Goal: Information Seeking & Learning: Find specific fact

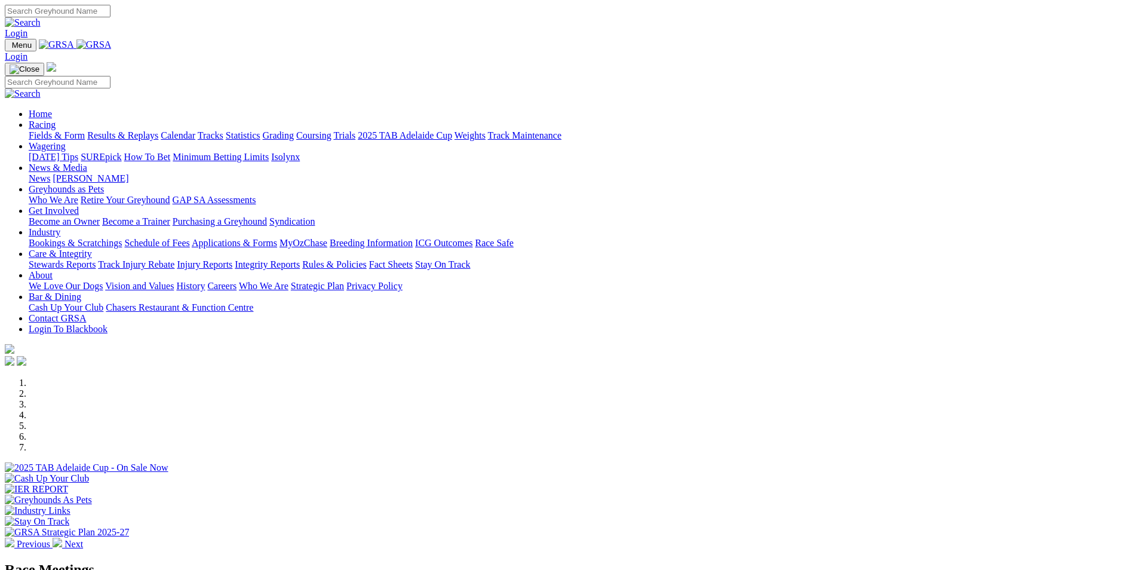
click at [111, 17] on input "Search" at bounding box center [58, 11] width 106 height 13
type input "TRENGROVE"
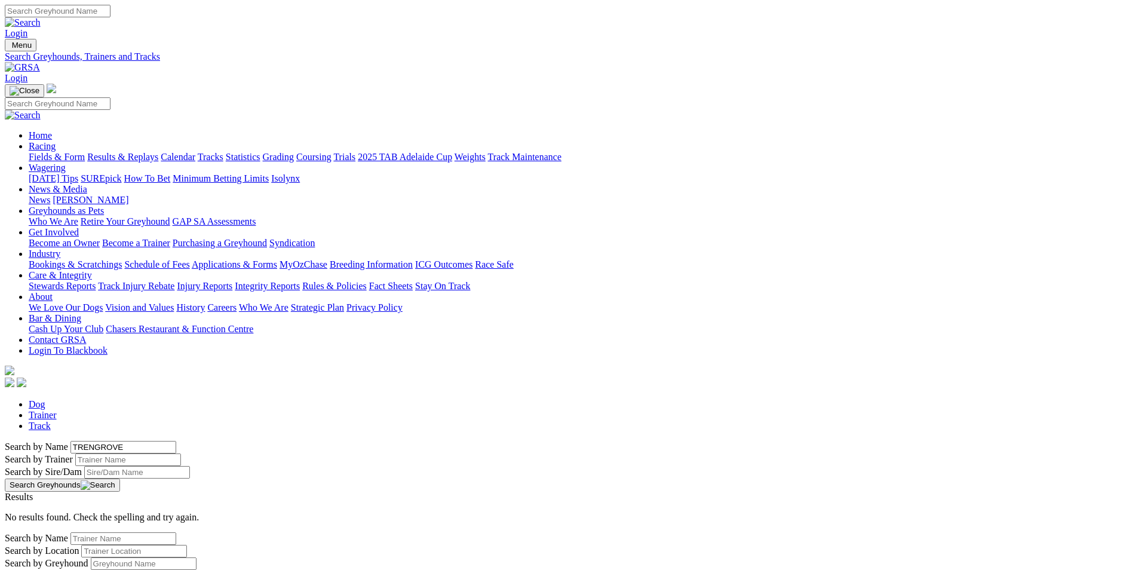
click at [473, 259] on link "ICG Outcomes" at bounding box center [443, 264] width 57 height 10
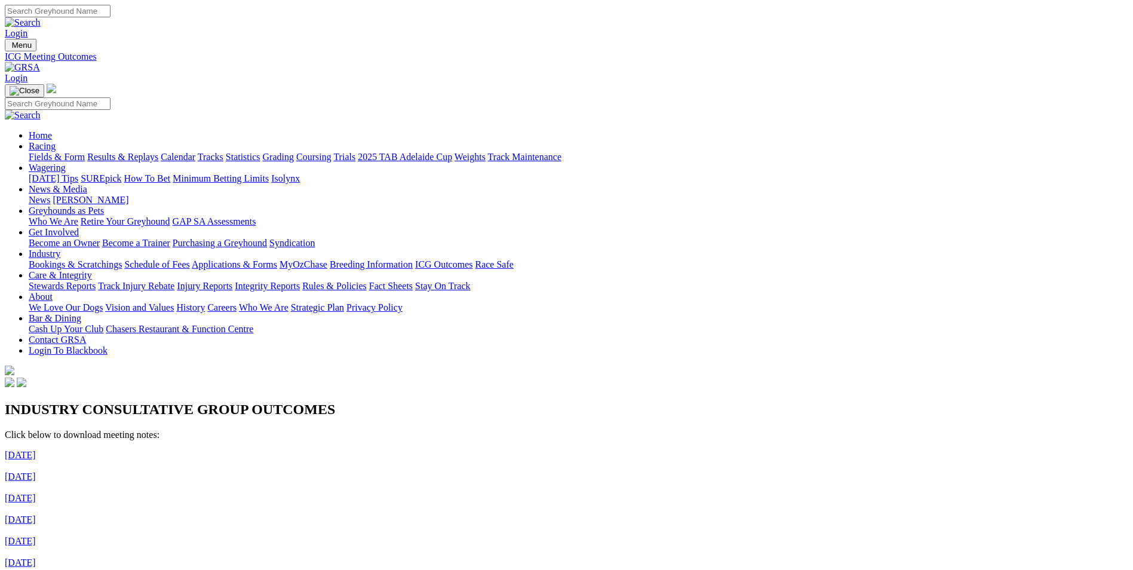
click at [92, 270] on link "Care & Integrity" at bounding box center [60, 275] width 63 height 10
click at [300, 281] on link "Integrity Reports" at bounding box center [267, 286] width 65 height 10
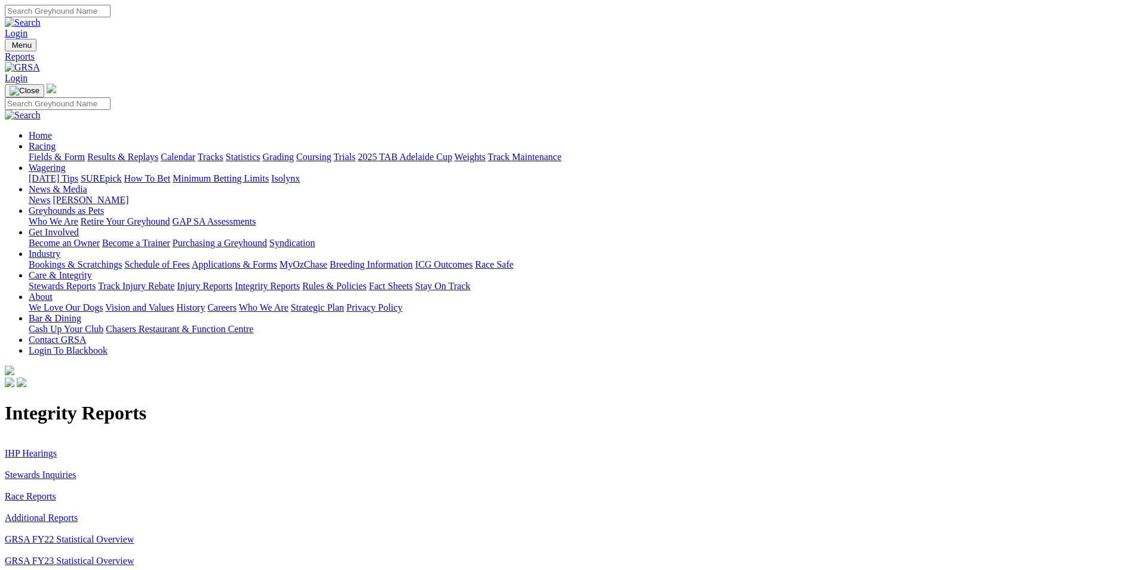
click at [57, 448] on link "IHP Hearings" at bounding box center [31, 453] width 52 height 10
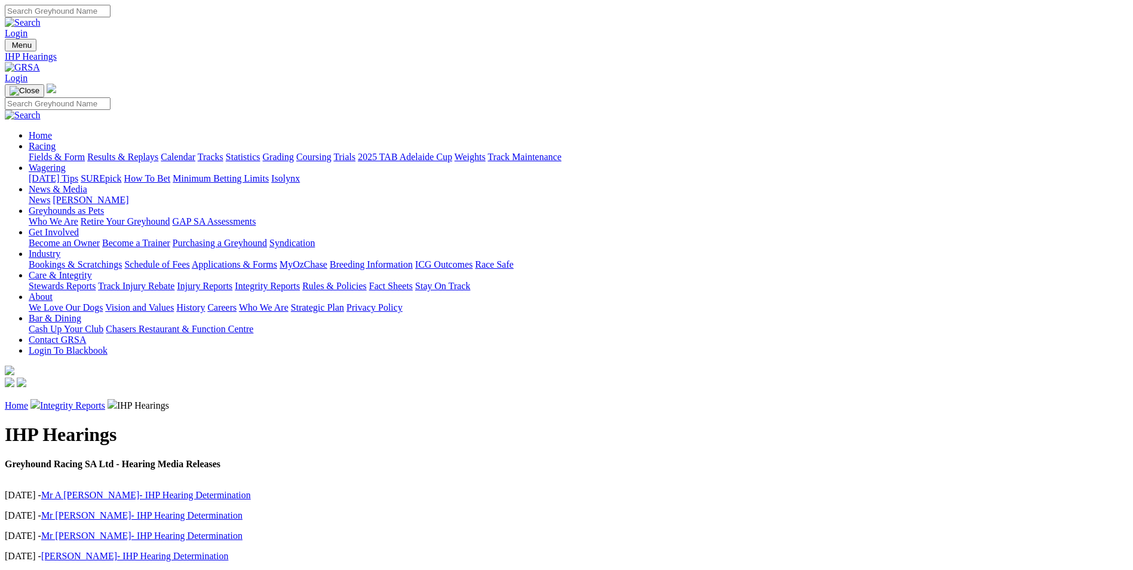
click at [105, 400] on link "Integrity Reports" at bounding box center [72, 405] width 65 height 10
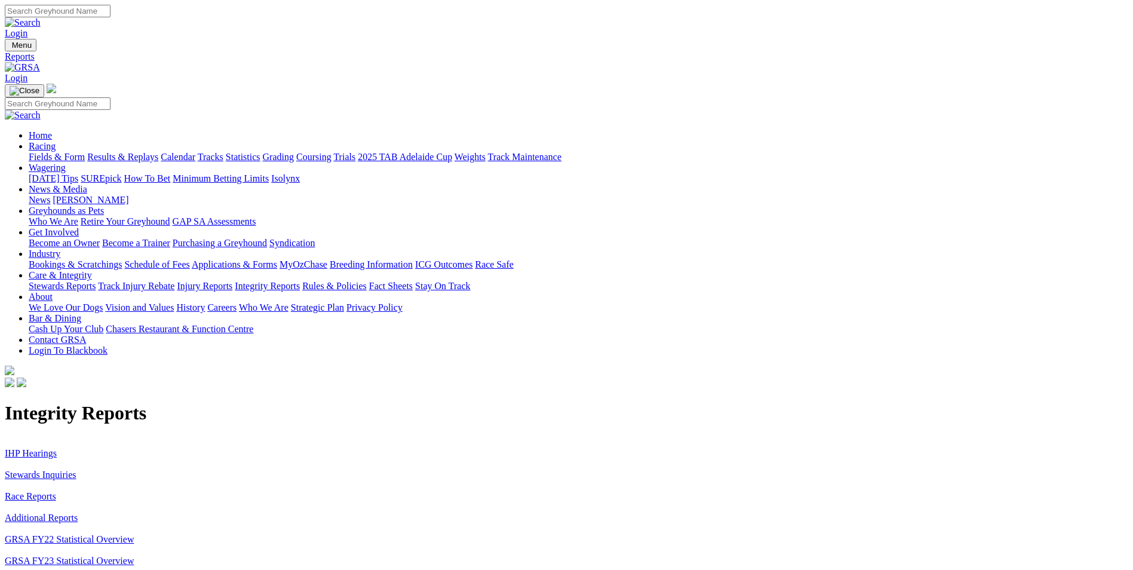
click at [76, 470] on link "Stewards Inquiries" at bounding box center [41, 475] width 72 height 10
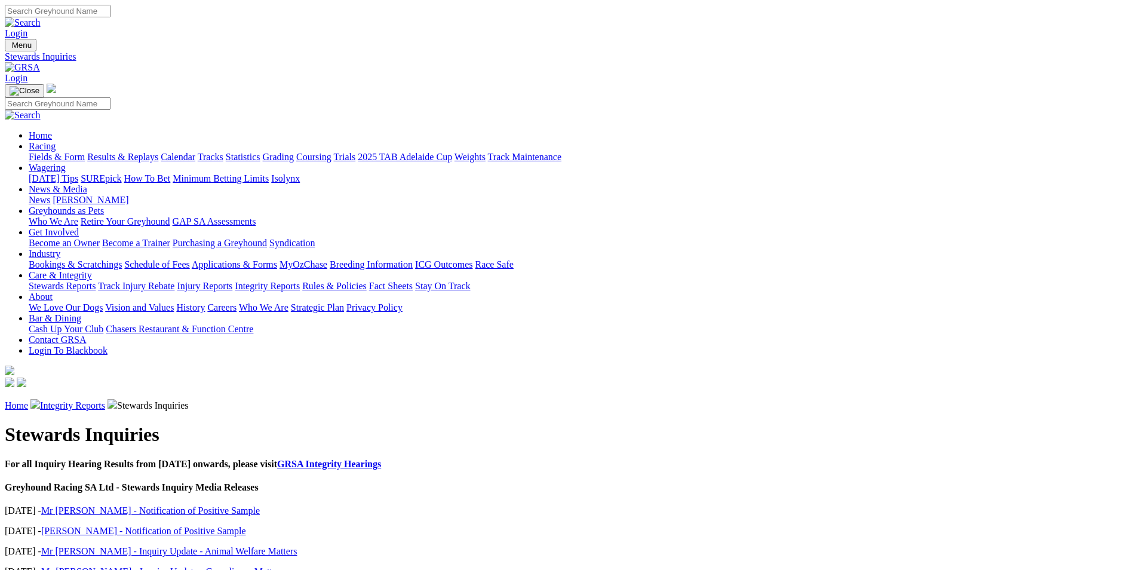
click at [298, 546] on link "Mr J Trengove - Inquiry Update - Animal Welfare Matters" at bounding box center [169, 551] width 256 height 10
